Goal: Transaction & Acquisition: Purchase product/service

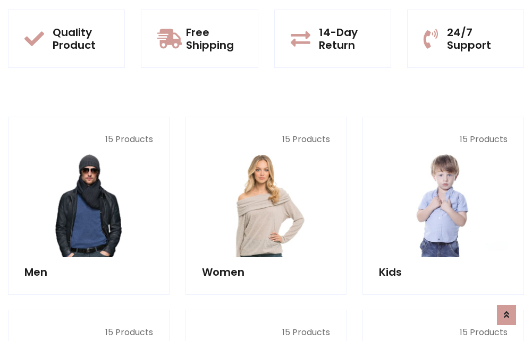
scroll to position [920, 0]
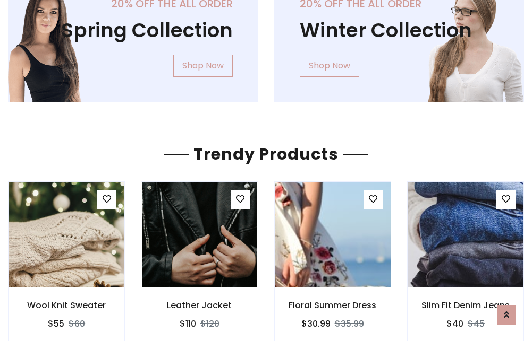
click at [332, 235] on img at bounding box center [332, 234] width 138 height 255
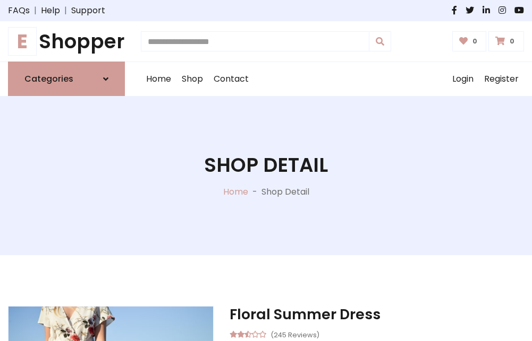
click at [66, 41] on h1 "E Shopper" at bounding box center [66, 41] width 117 height 23
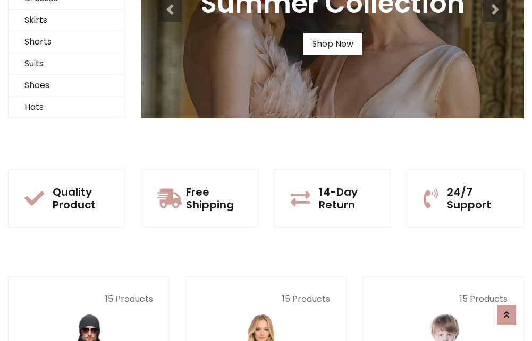
scroll to position [102, 0]
